Goal: Task Accomplishment & Management: Use online tool/utility

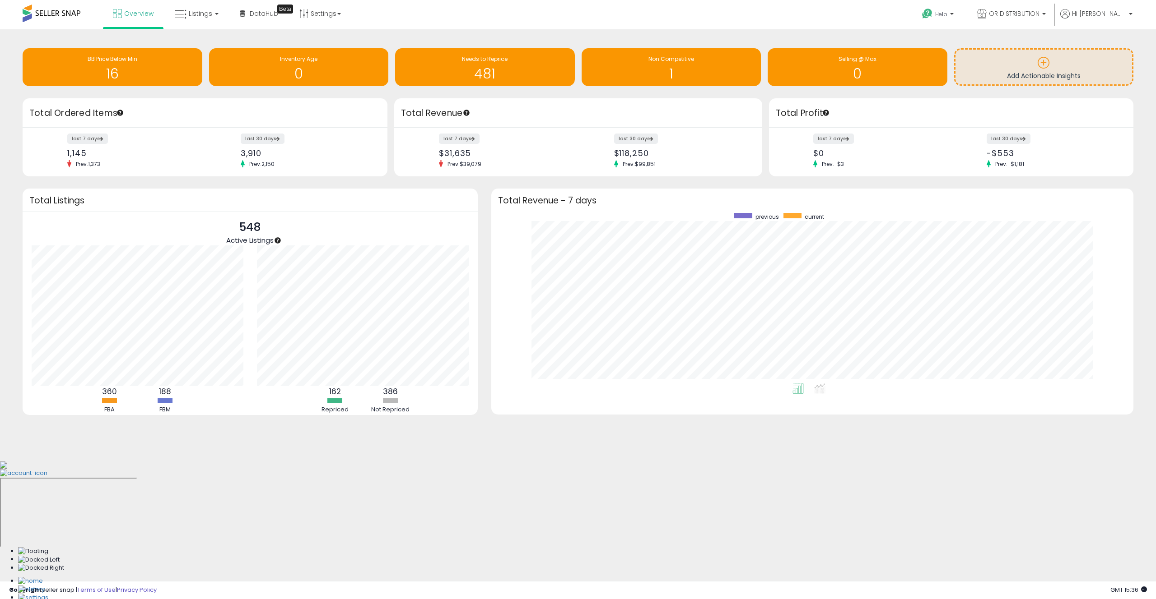
scroll to position [90, 225]
click at [194, 16] on span "Listings" at bounding box center [200, 13] width 23 height 9
click at [210, 77] on icon at bounding box center [204, 79] width 47 height 14
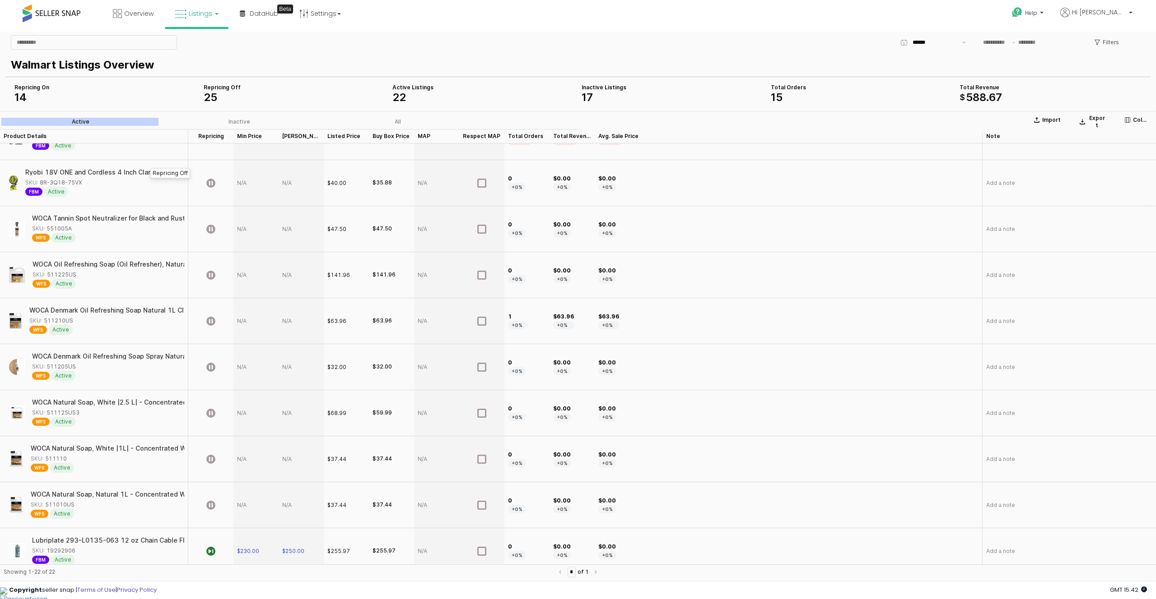
scroll to position [592, 0]
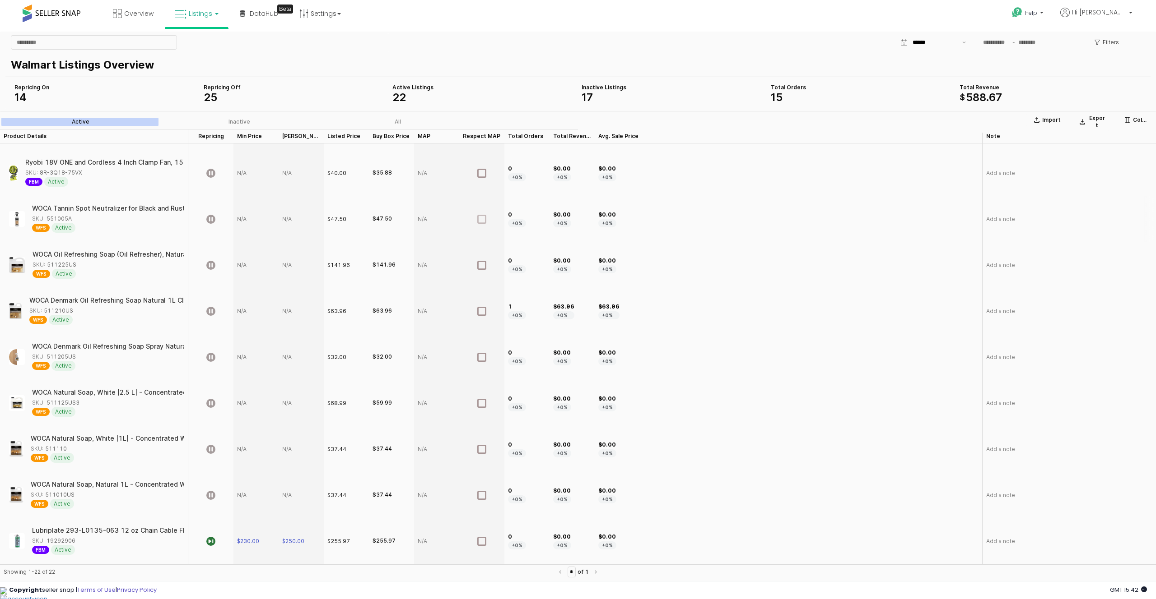
click at [479, 220] on icon "App Frame" at bounding box center [481, 219] width 9 height 9
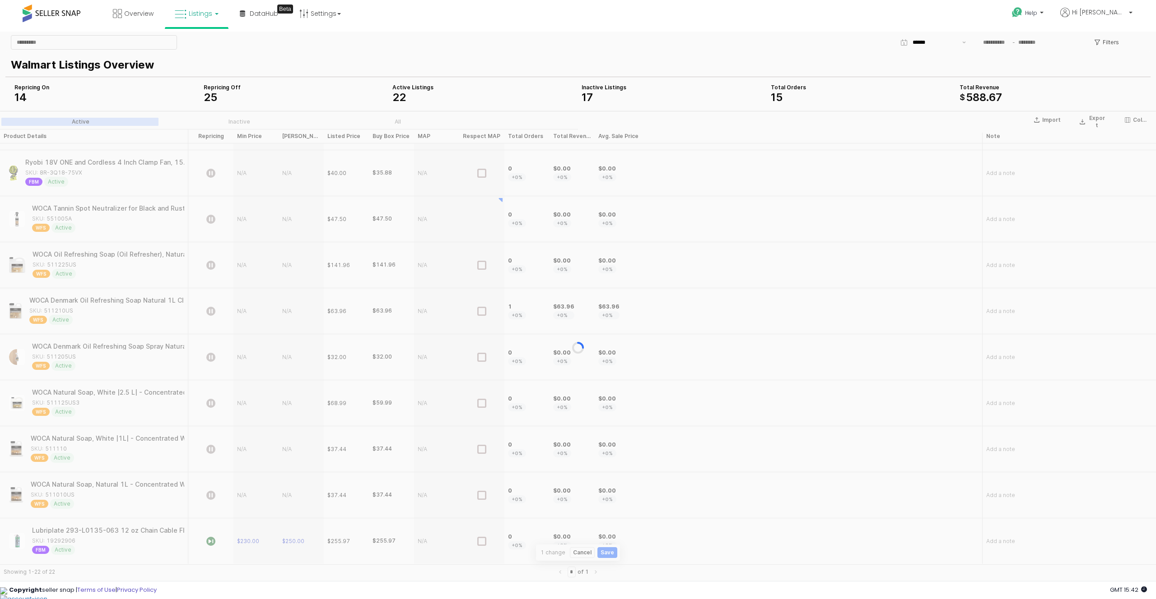
click at [479, 276] on div "App Frame" at bounding box center [578, 348] width 1156 height 474
click at [481, 264] on div "App Frame" at bounding box center [578, 348] width 1156 height 474
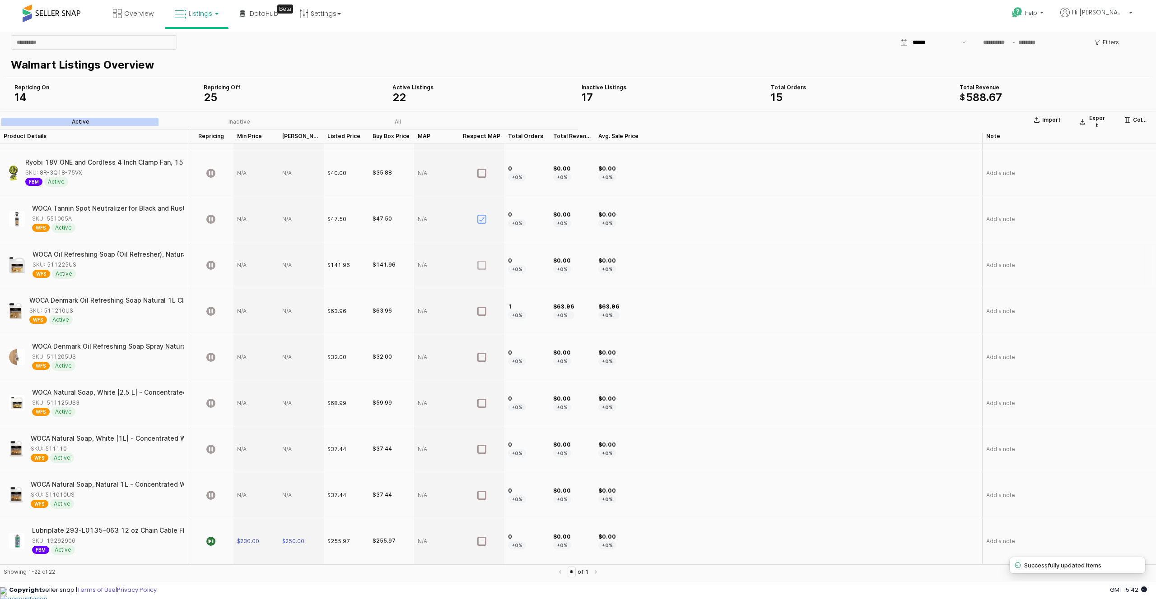
click at [481, 266] on icon "App Frame" at bounding box center [481, 265] width 9 height 9
click at [486, 311] on div "App Frame" at bounding box center [481, 311] width 45 height 46
click at [483, 358] on icon "App Frame" at bounding box center [481, 357] width 9 height 9
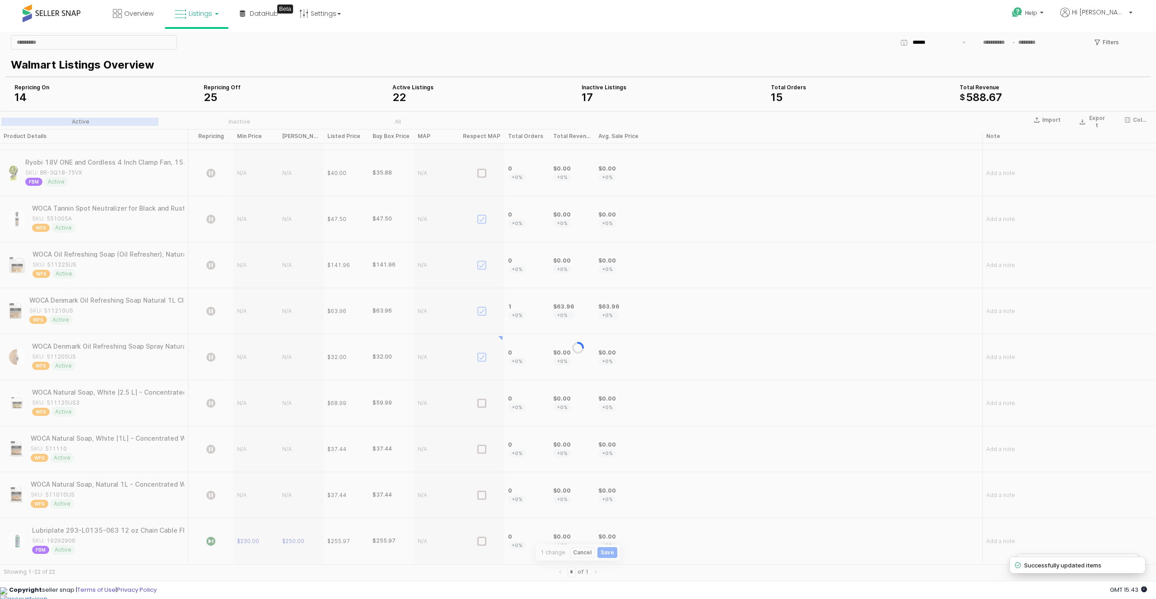
click at [481, 406] on div "App Frame" at bounding box center [578, 348] width 1156 height 474
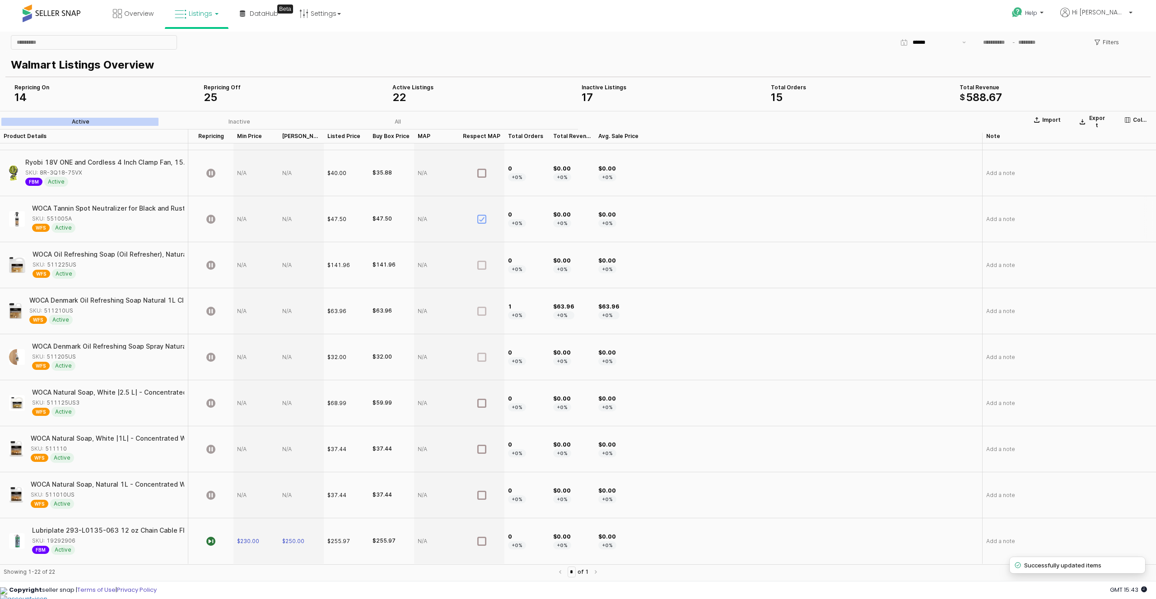
click at [339, 217] on div "$47.50" at bounding box center [336, 219] width 19 height 8
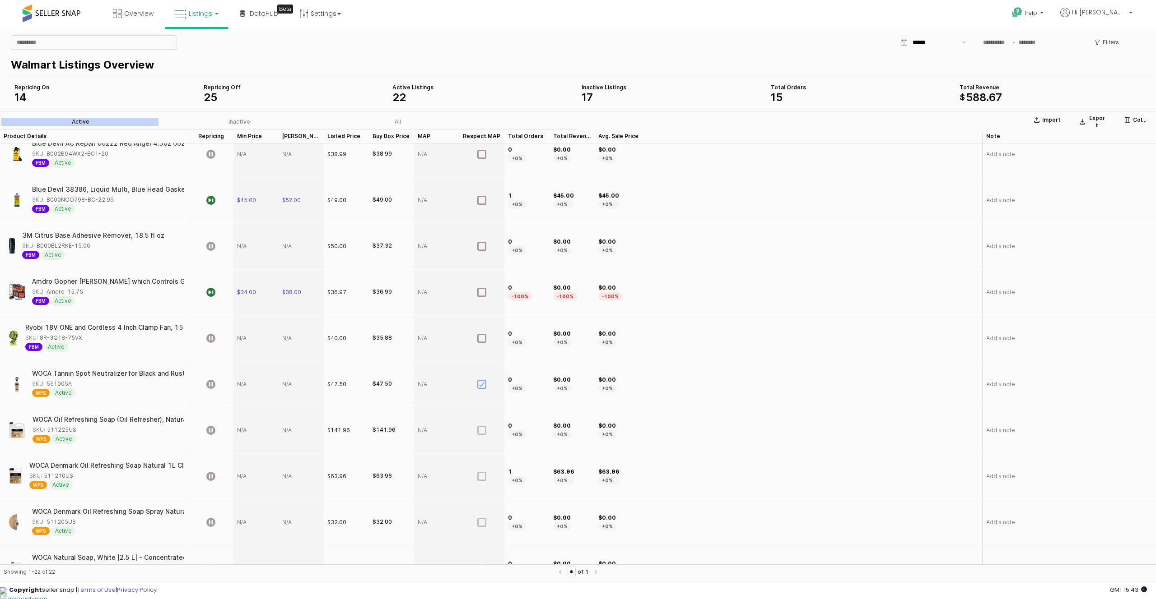
scroll to position [416, 0]
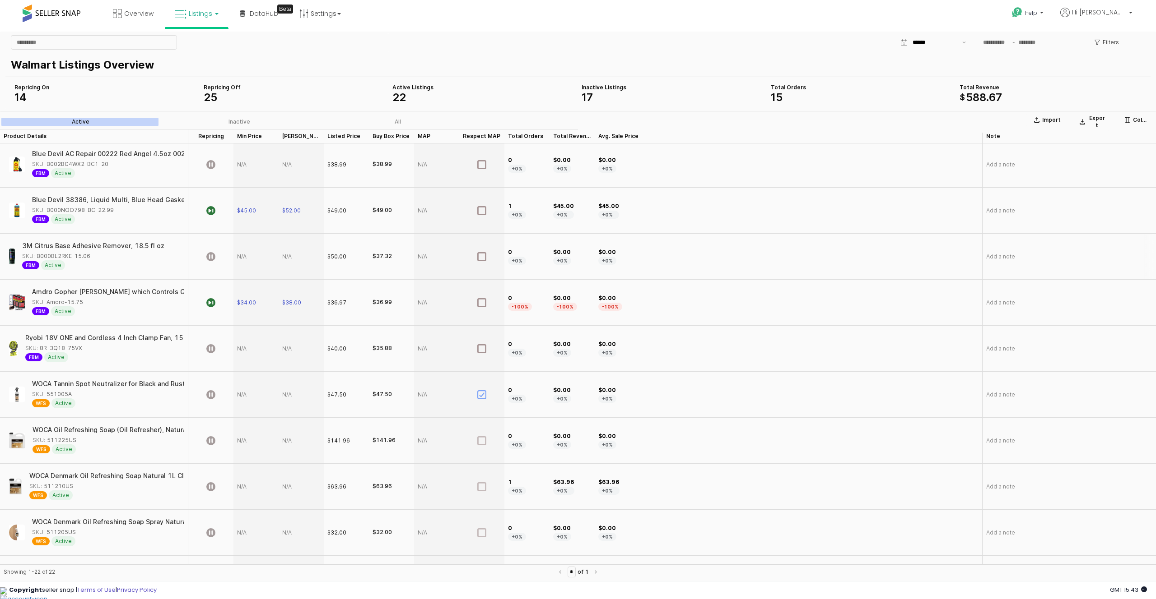
click at [243, 257] on div "App Frame" at bounding box center [255, 257] width 45 height 46
click at [382, 255] on div "$37.32" at bounding box center [381, 257] width 19 height 8
click at [244, 255] on div "App Frame" at bounding box center [255, 257] width 45 height 46
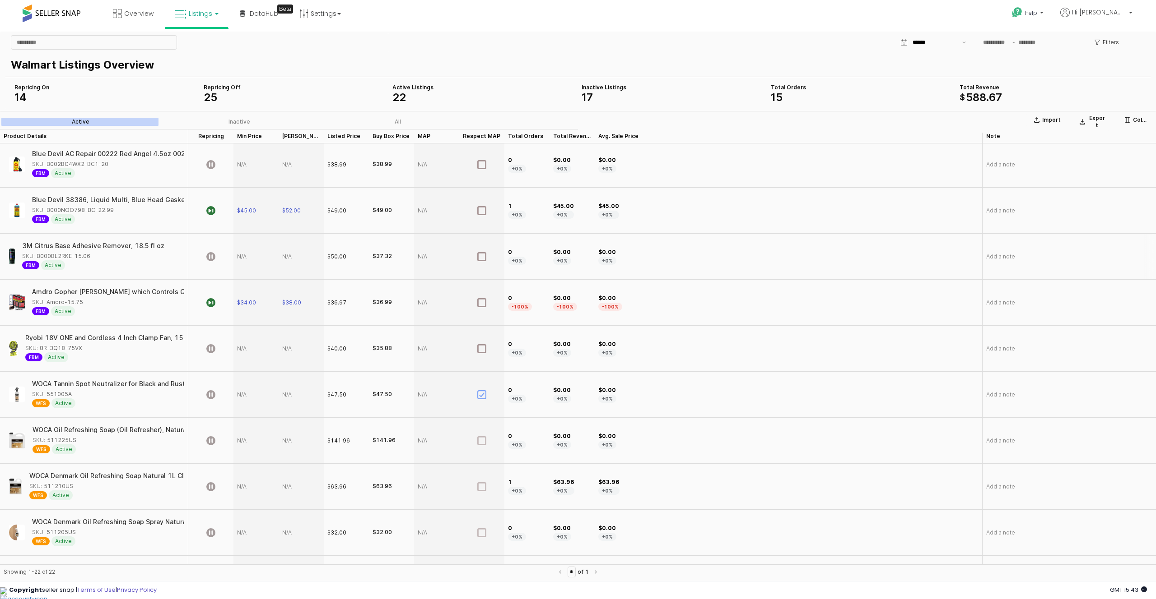
click at [244, 255] on div "App Frame" at bounding box center [255, 257] width 45 height 46
type input "*****"
click at [285, 257] on section "Import Export Columns Active Inactive All Product Details Product Details Repri…" at bounding box center [578, 348] width 1156 height 474
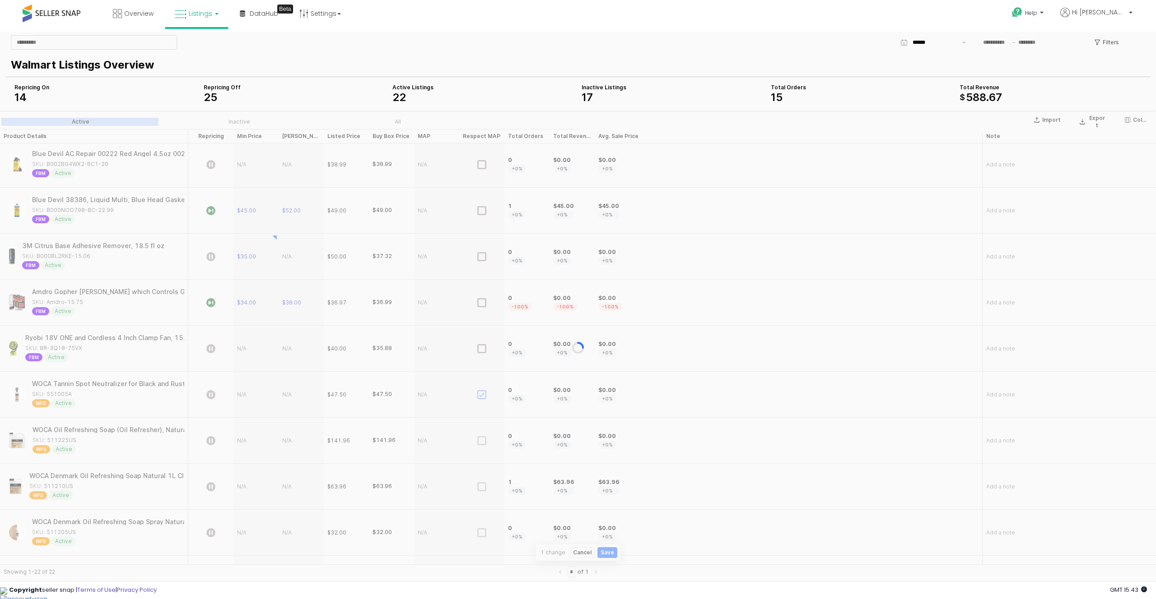
click at [285, 257] on div "App Frame" at bounding box center [578, 348] width 1156 height 474
click at [288, 256] on div "App Frame" at bounding box center [578, 348] width 1156 height 474
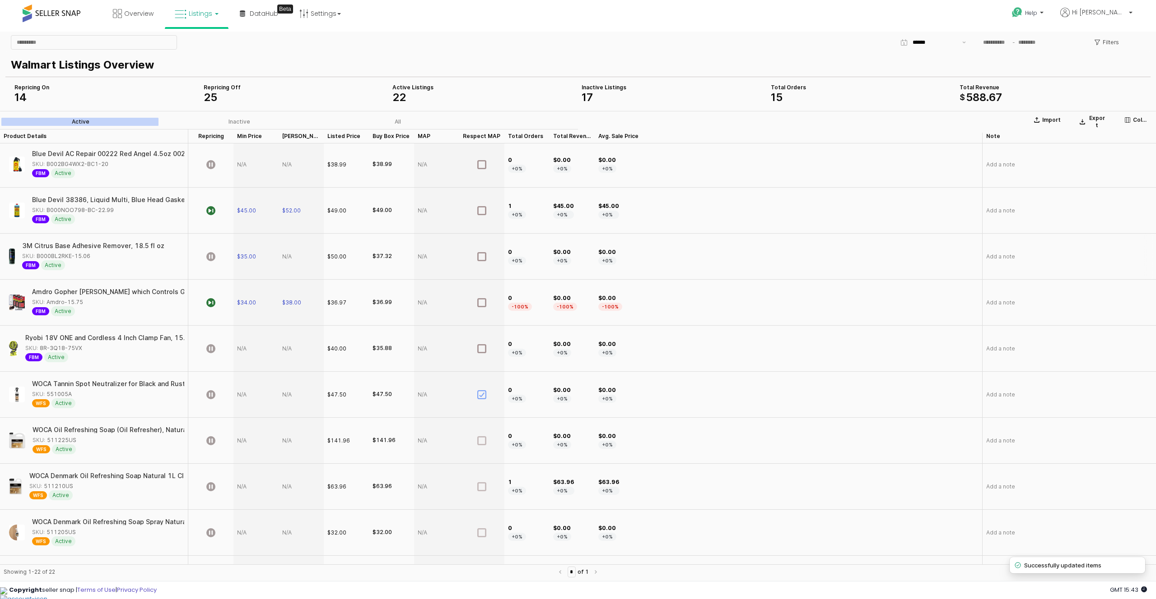
click at [288, 256] on div "App Frame" at bounding box center [301, 257] width 45 height 46
type input "**"
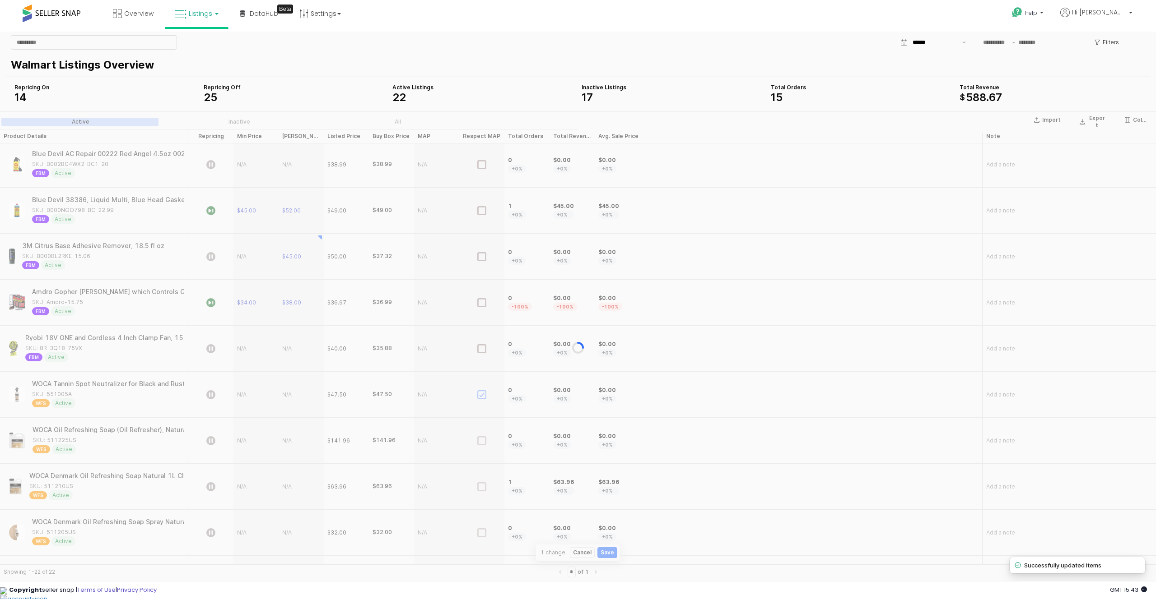
click at [251, 257] on div "App Frame" at bounding box center [578, 348] width 1156 height 474
click at [251, 260] on div "App Frame" at bounding box center [578, 348] width 1156 height 474
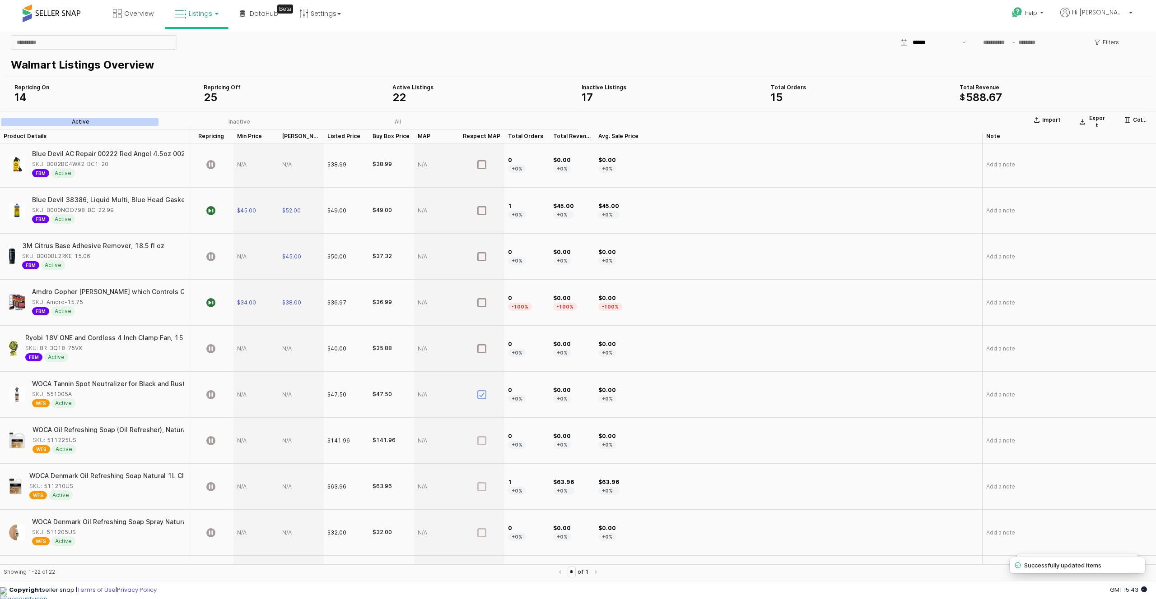
click at [251, 260] on div "App Frame" at bounding box center [255, 257] width 45 height 46
click at [216, 255] on div "App Frame" at bounding box center [210, 257] width 45 height 46
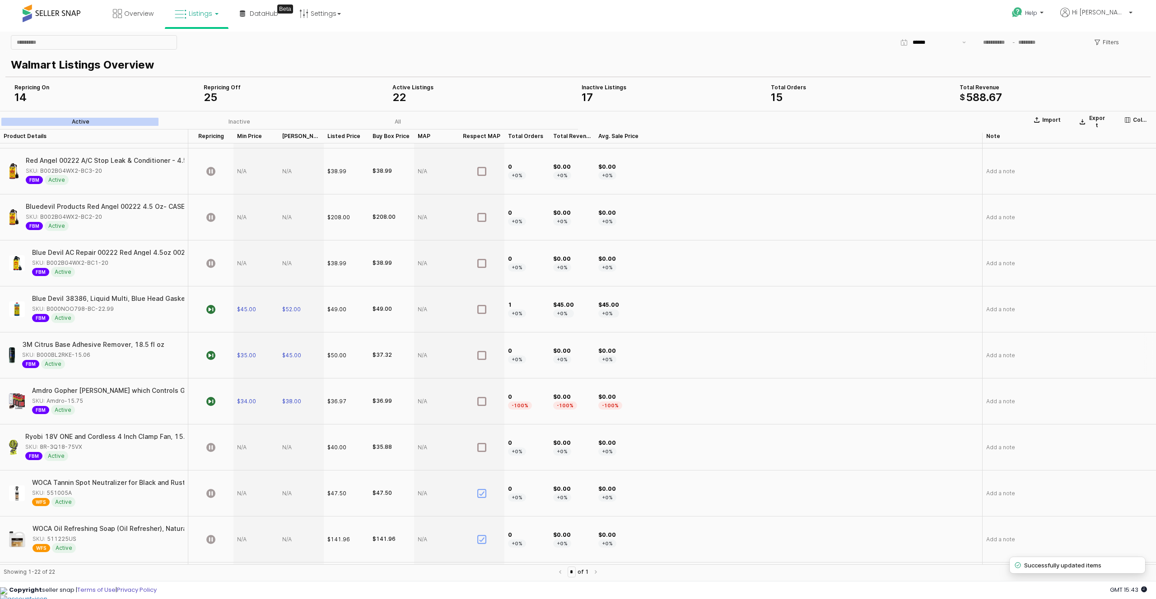
scroll to position [315, 0]
click at [295, 313] on span "$52.00" at bounding box center [291, 311] width 19 height 7
click at [297, 312] on input "*****" at bounding box center [306, 312] width 33 height 10
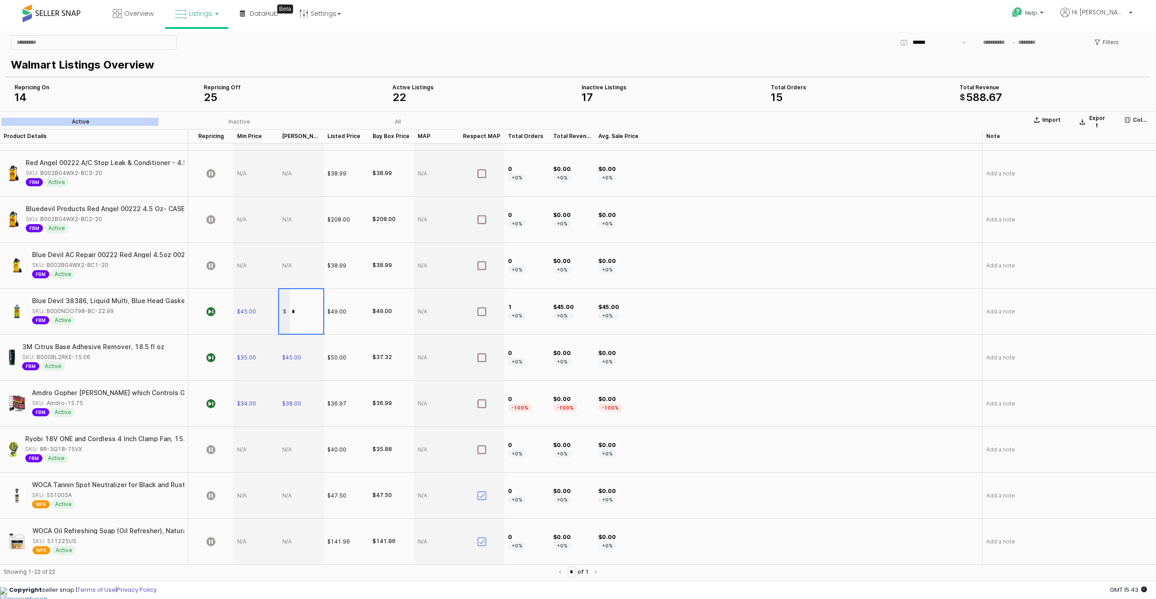
type input "**"
click at [238, 316] on section "Import Export Columns Active Inactive All Product Details Product Details Repri…" at bounding box center [578, 348] width 1156 height 474
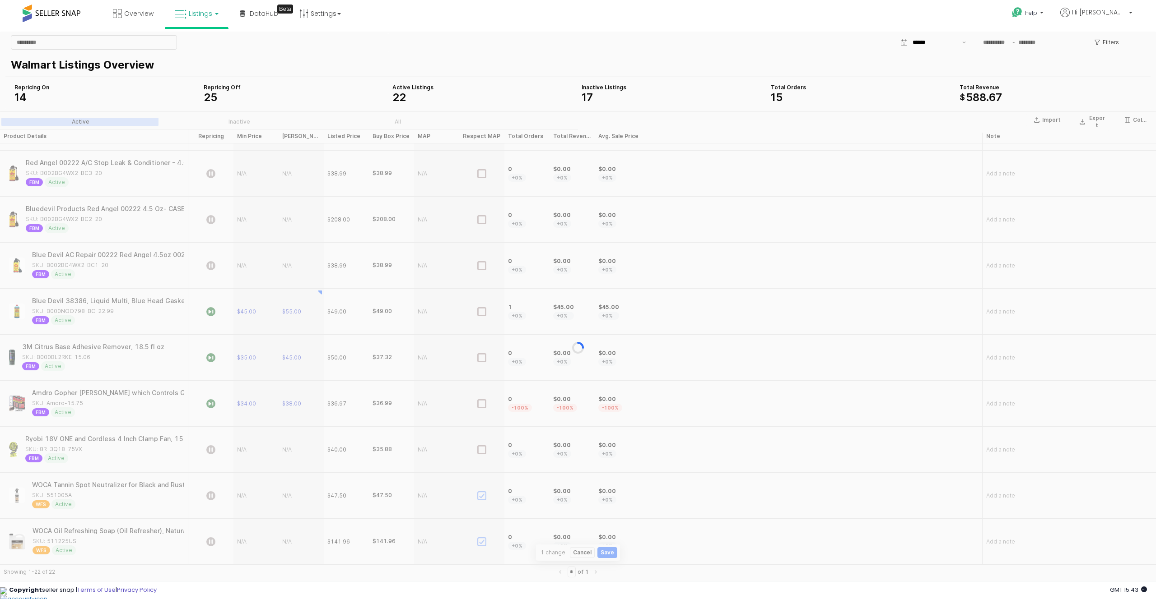
click at [238, 316] on div "App Frame" at bounding box center [578, 348] width 1156 height 474
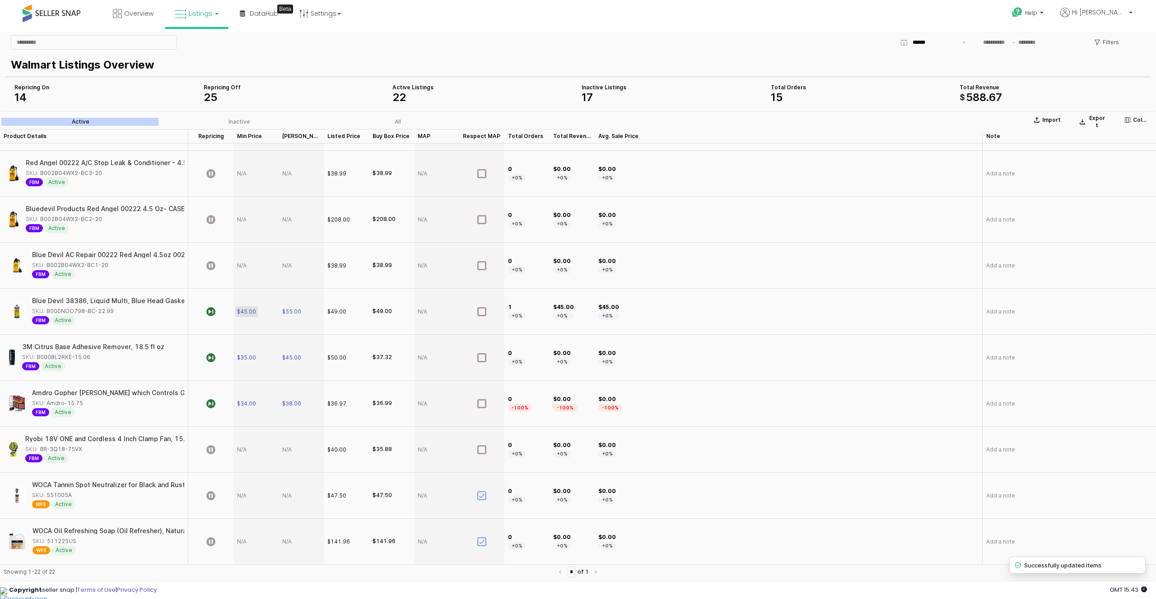
click at [248, 311] on span "$45.00" at bounding box center [246, 311] width 19 height 7
type input "**"
click at [296, 314] on span "$55.00" at bounding box center [291, 311] width 19 height 7
click at [296, 314] on input "*****" at bounding box center [306, 312] width 33 height 10
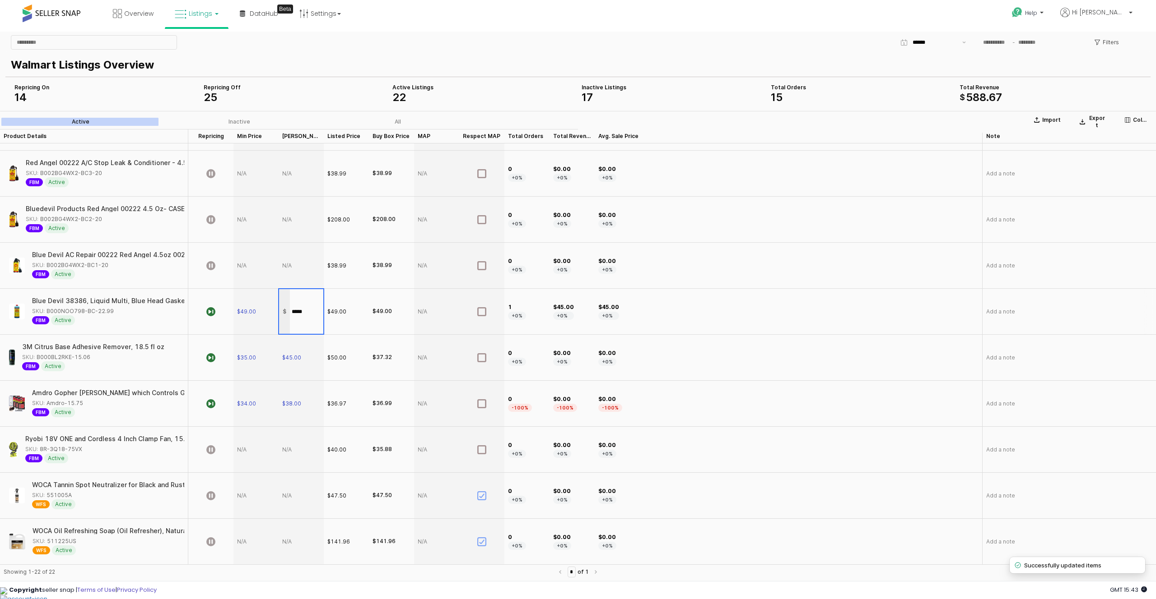
click at [296, 314] on input "*****" at bounding box center [306, 312] width 33 height 10
type input "**"
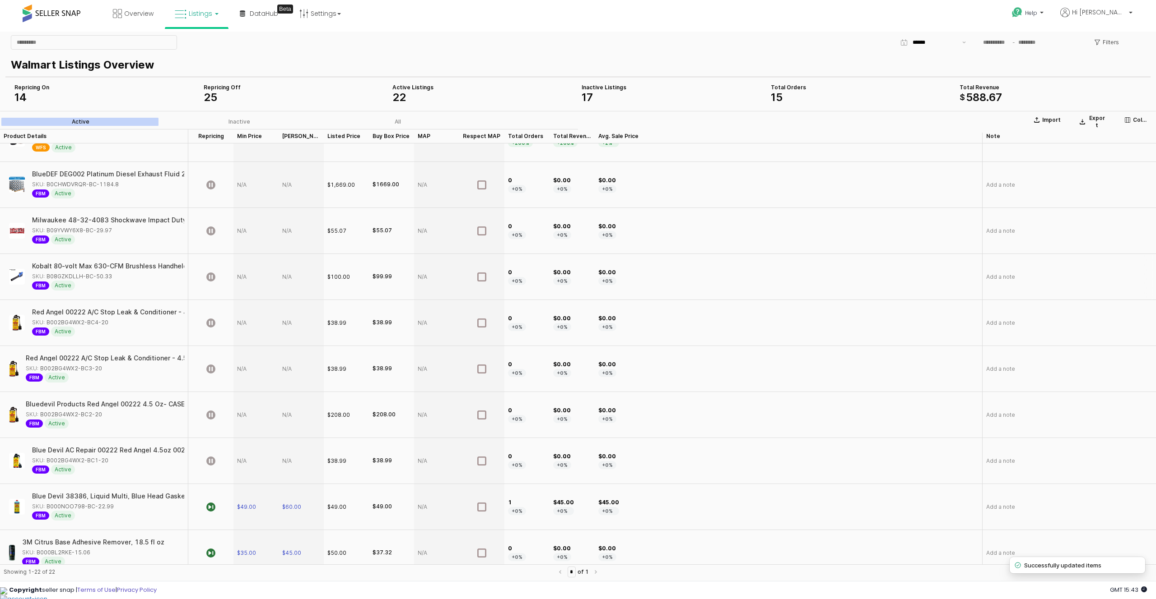
scroll to position [116, 0]
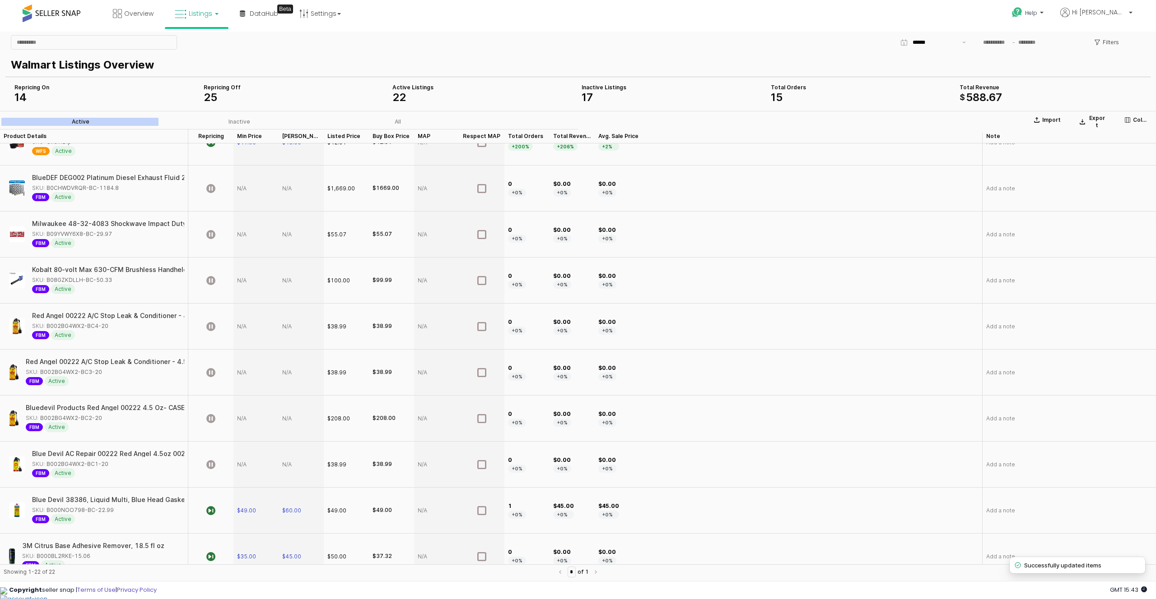
click at [243, 239] on div "App Frame" at bounding box center [255, 235] width 45 height 46
click at [237, 231] on div "App Frame" at bounding box center [255, 235] width 45 height 46
click at [245, 235] on div "App Frame" at bounding box center [255, 235] width 45 height 46
type input "*****"
click at [286, 236] on section "Import Export Columns Active Inactive All Product Details Product Details Repri…" at bounding box center [578, 348] width 1156 height 474
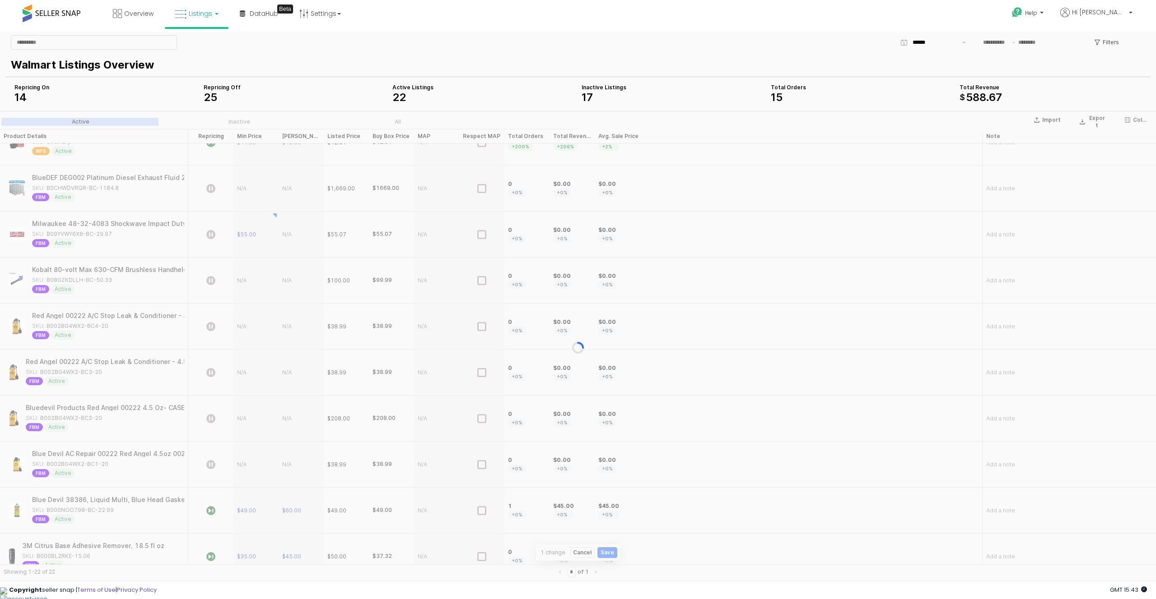
click at [295, 235] on div "App Frame" at bounding box center [578, 348] width 1156 height 474
click at [292, 237] on div "App Frame" at bounding box center [578, 348] width 1156 height 474
click at [289, 233] on div "App Frame" at bounding box center [578, 348] width 1156 height 474
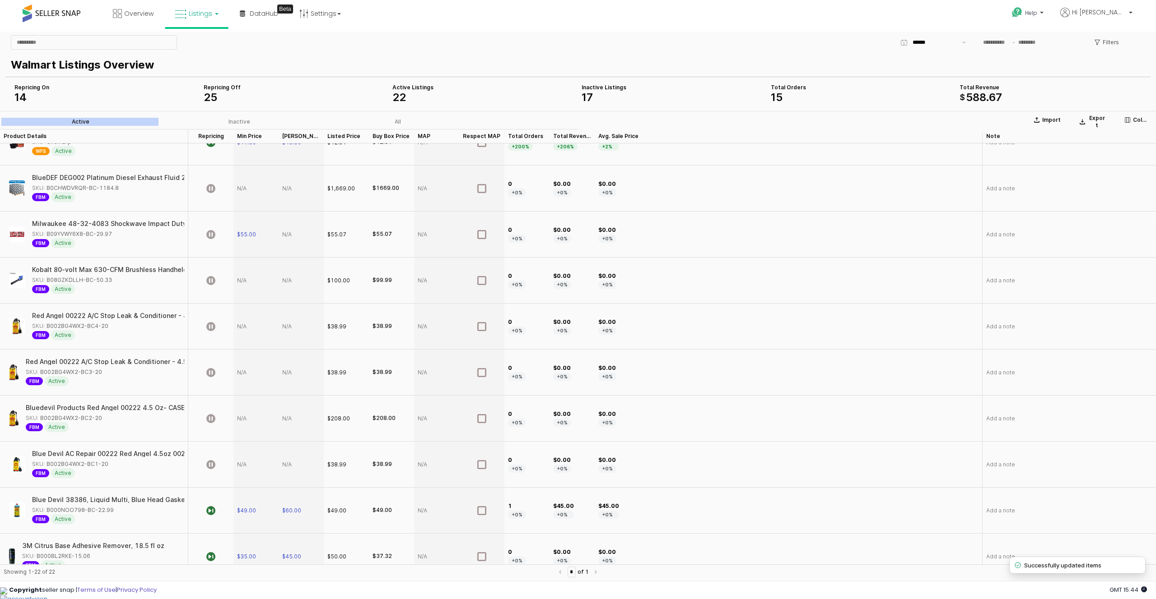
click at [291, 233] on div "App Frame" at bounding box center [301, 235] width 45 height 46
type input "**"
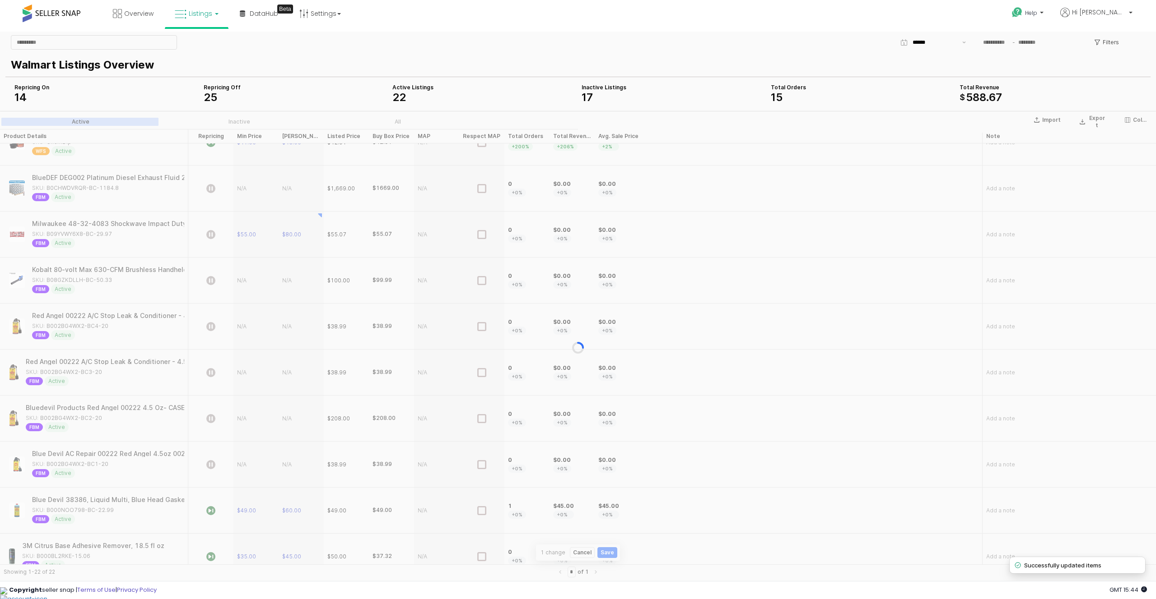
click at [210, 233] on div "App Frame" at bounding box center [578, 348] width 1156 height 474
click at [213, 233] on div "App Frame" at bounding box center [578, 348] width 1156 height 474
click at [212, 236] on div "App Frame" at bounding box center [578, 348] width 1156 height 474
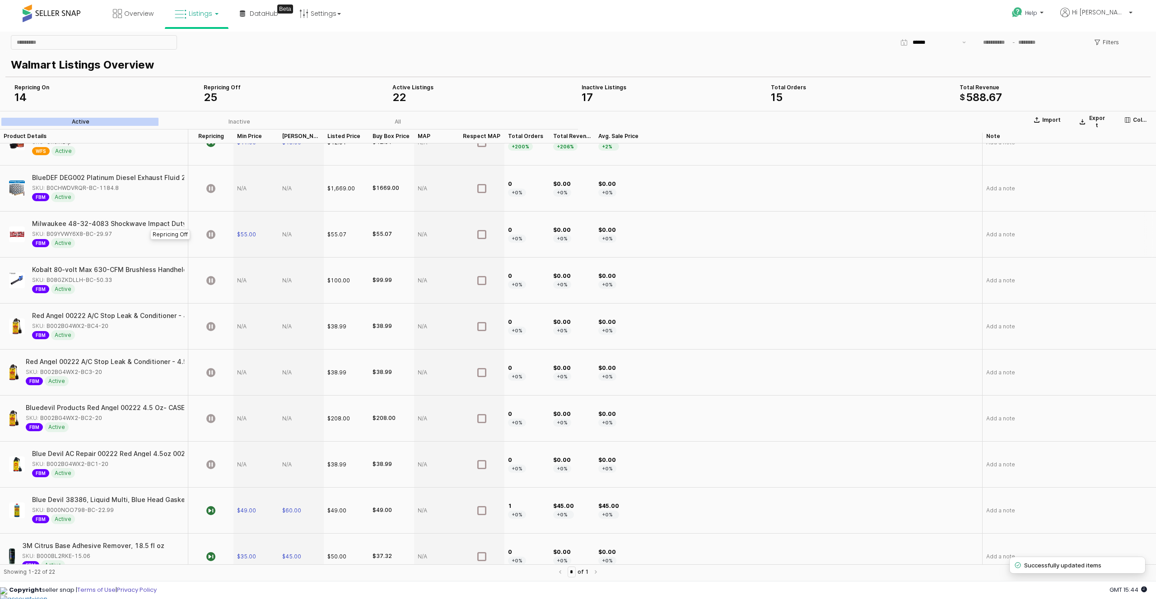
click at [212, 236] on icon "App Frame" at bounding box center [210, 234] width 9 height 9
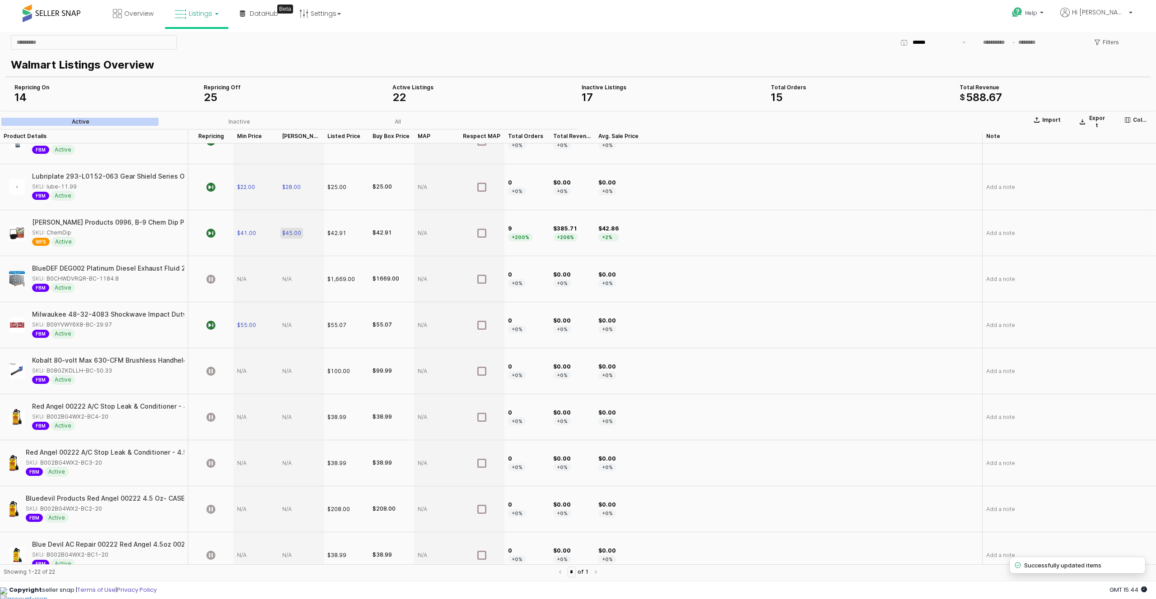
click at [288, 232] on span "$45.00" at bounding box center [291, 233] width 19 height 7
click at [294, 232] on input "*****" at bounding box center [306, 233] width 33 height 10
type input "**"
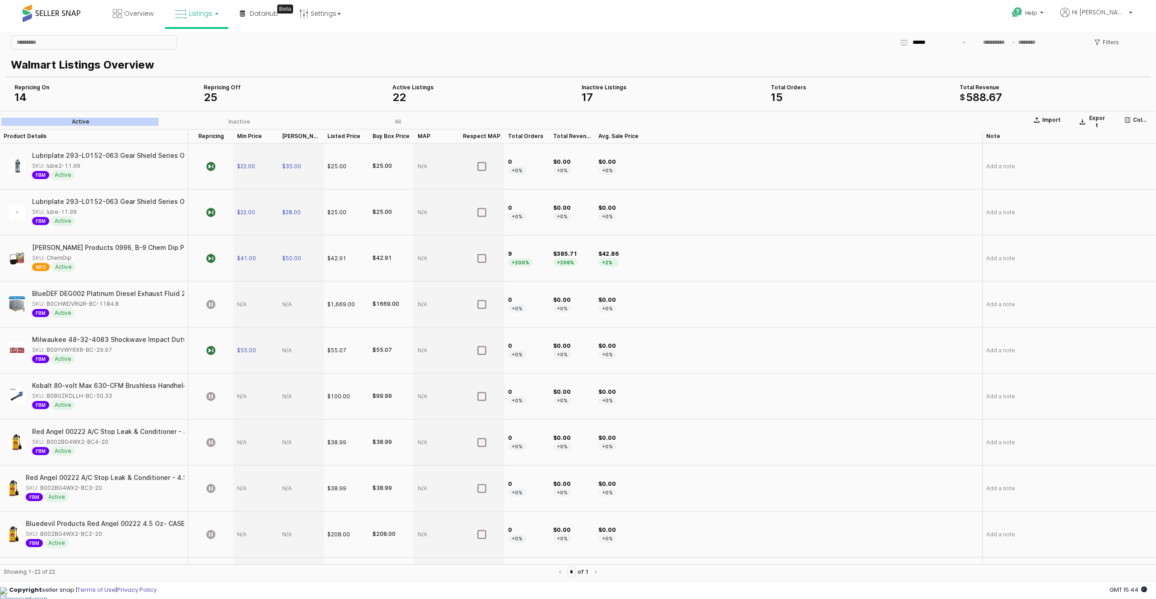
click at [404, 93] on span "22" at bounding box center [399, 97] width 14 height 13
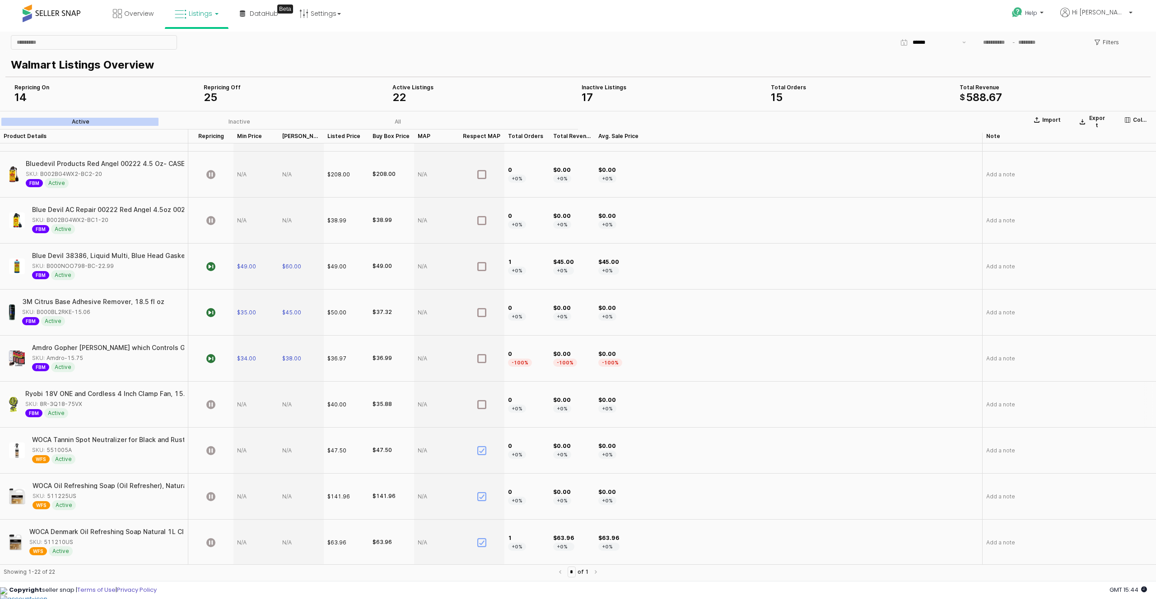
scroll to position [362, 0]
click at [243, 391] on div "App Frame" at bounding box center [255, 403] width 45 height 46
click at [243, 404] on div "App Frame" at bounding box center [255, 403] width 45 height 46
click at [239, 399] on div "App Frame" at bounding box center [255, 403] width 45 height 46
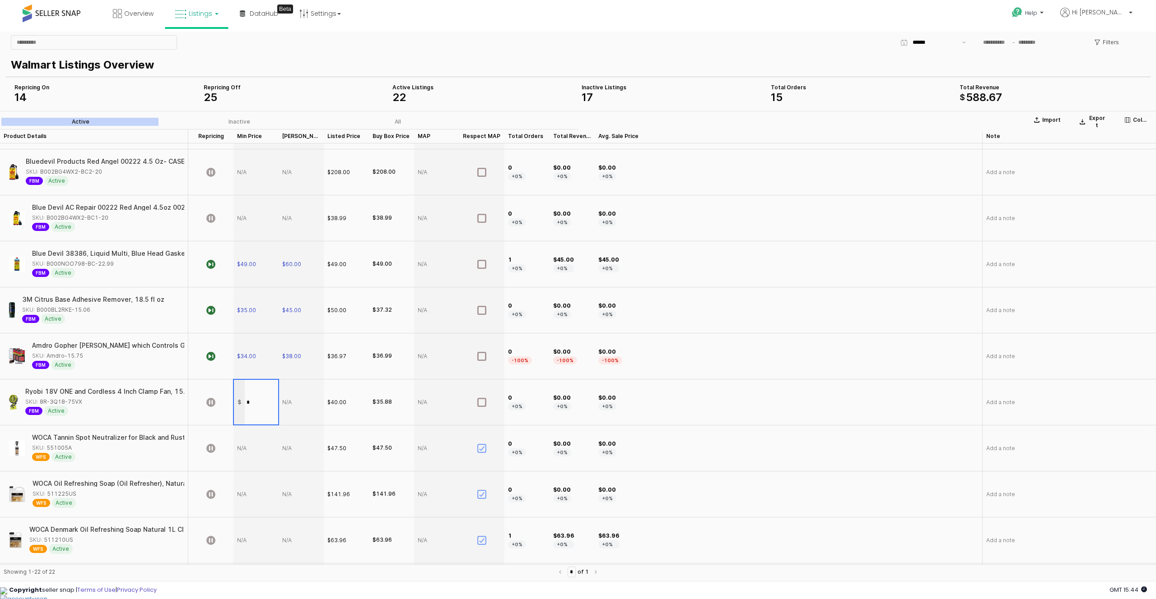
type input "**"
click at [289, 404] on section "Import Export Columns Active Inactive All Product Details Product Details Repri…" at bounding box center [578, 348] width 1156 height 474
click at [287, 400] on div "App Frame" at bounding box center [301, 403] width 45 height 46
click at [284, 404] on div "App Frame" at bounding box center [301, 403] width 45 height 46
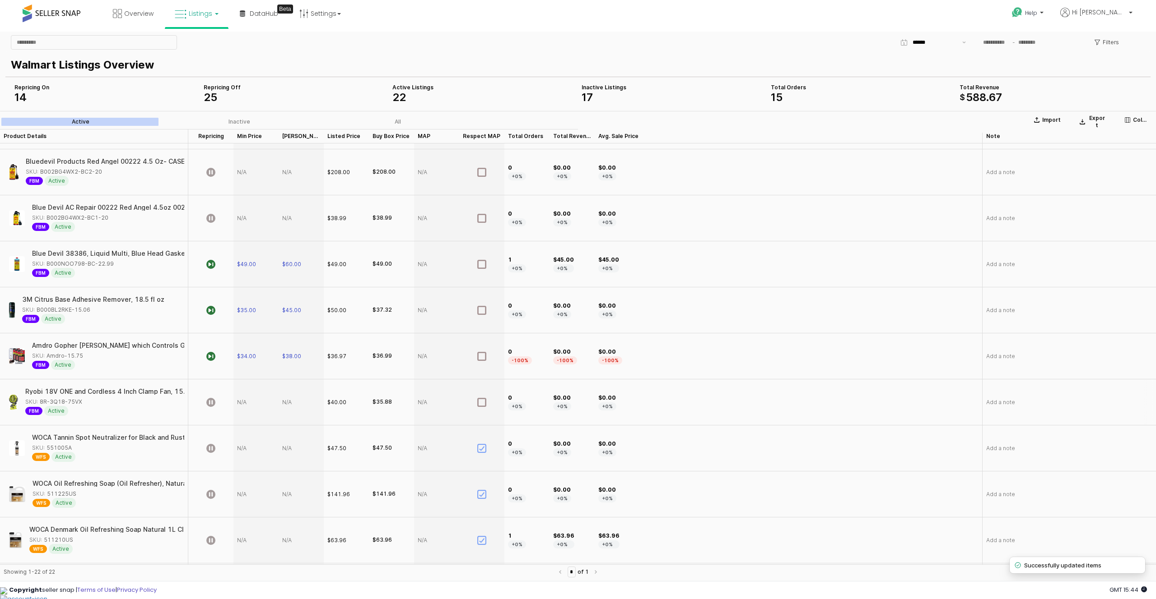
click at [284, 404] on div "App Frame" at bounding box center [301, 403] width 45 height 46
type input "**"
click at [211, 405] on icon "App Frame" at bounding box center [210, 402] width 9 height 9
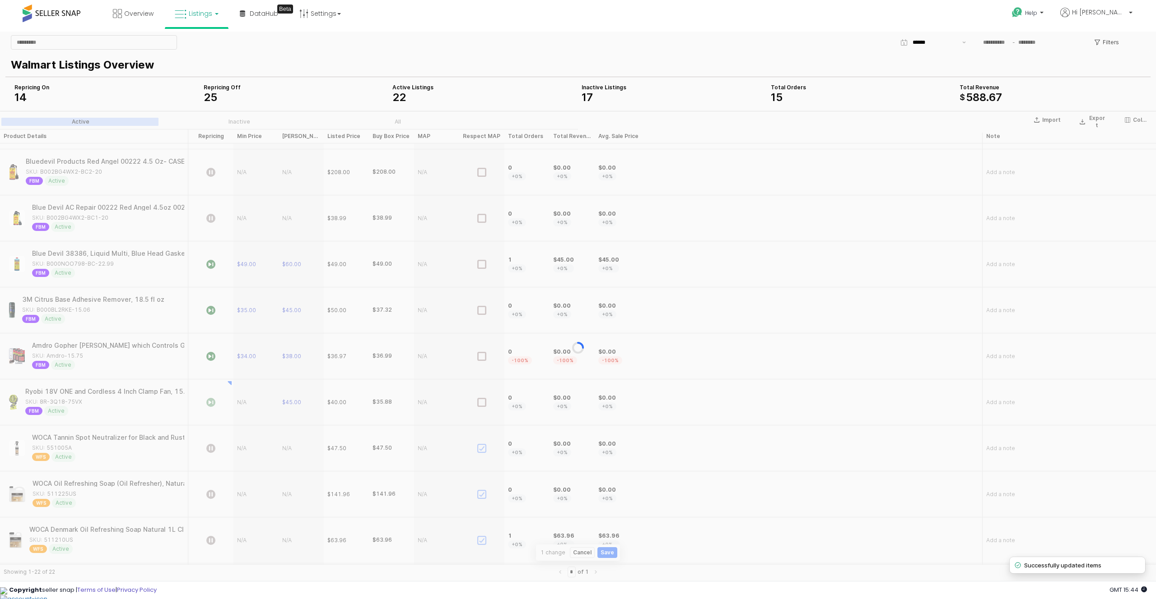
click at [211, 405] on div "App Frame" at bounding box center [578, 348] width 1156 height 474
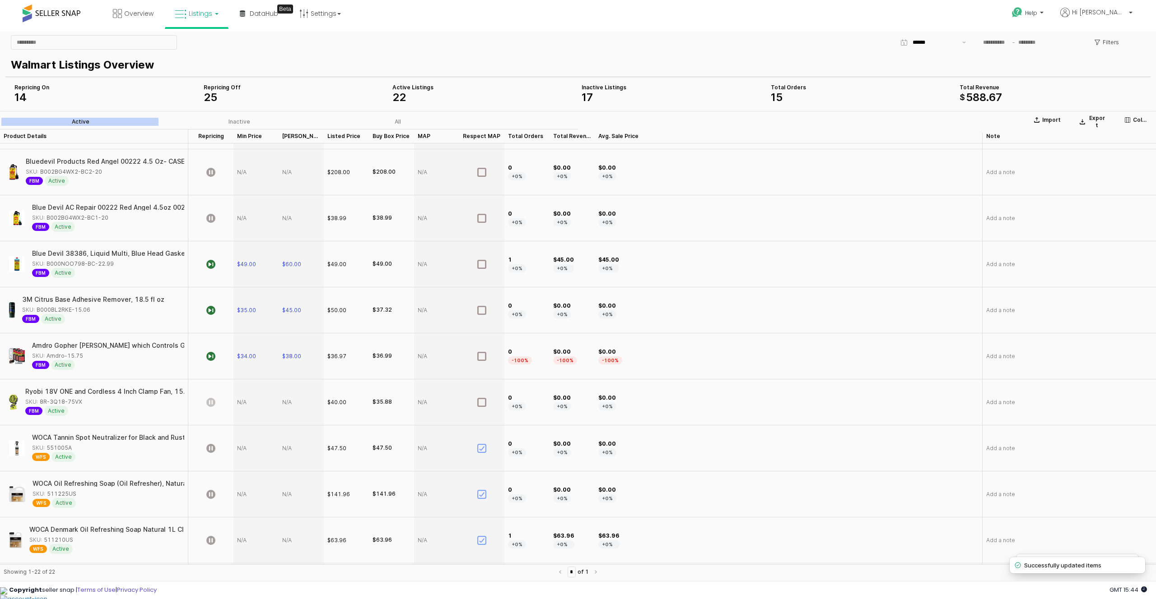
click at [209, 402] on icon "App Frame" at bounding box center [210, 402] width 9 height 9
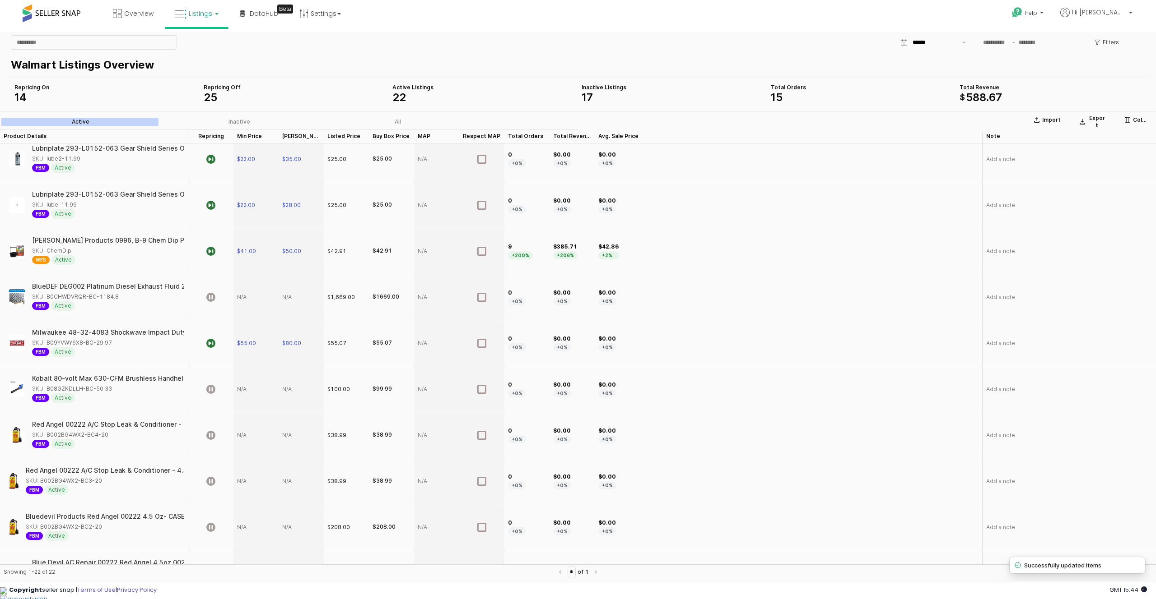
scroll to position [0, 0]
